Goal: Find specific page/section: Find specific page/section

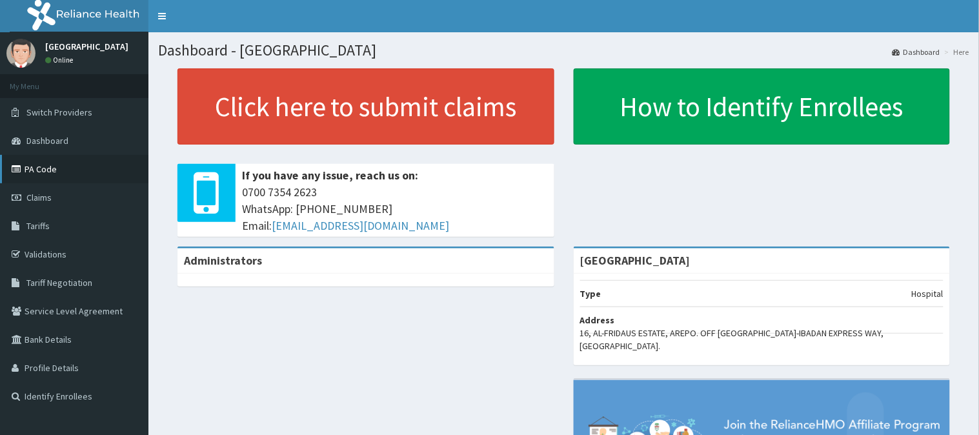
click at [40, 159] on link "PA Code" at bounding box center [74, 169] width 148 height 28
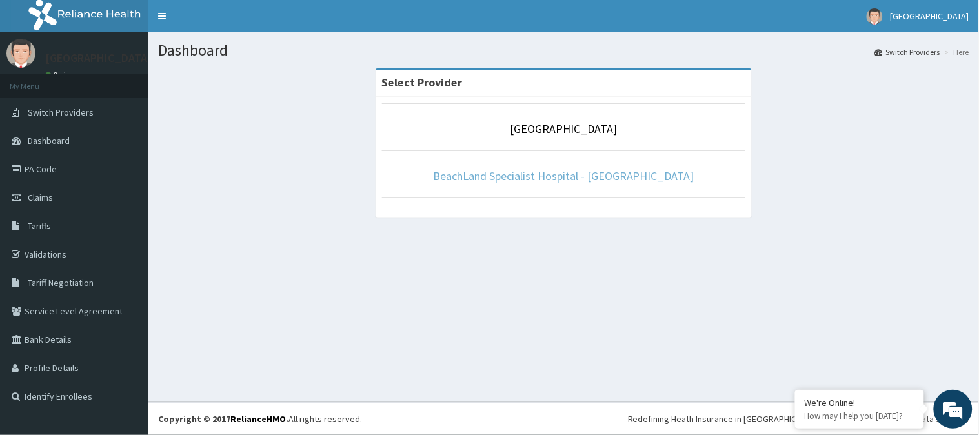
click at [570, 176] on link "BeachLand Specialist Hospital - [GEOGRAPHIC_DATA]" at bounding box center [563, 175] width 261 height 15
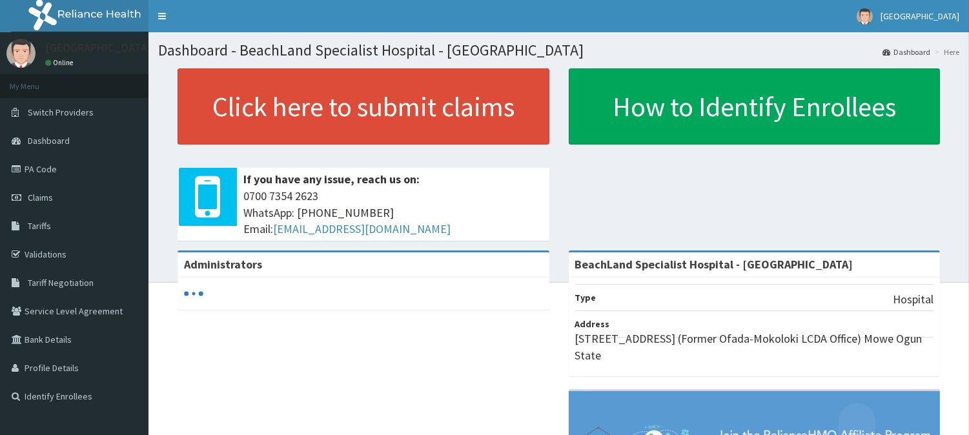
click at [40, 169] on link "PA Code" at bounding box center [74, 169] width 148 height 28
